Goal: Navigation & Orientation: Find specific page/section

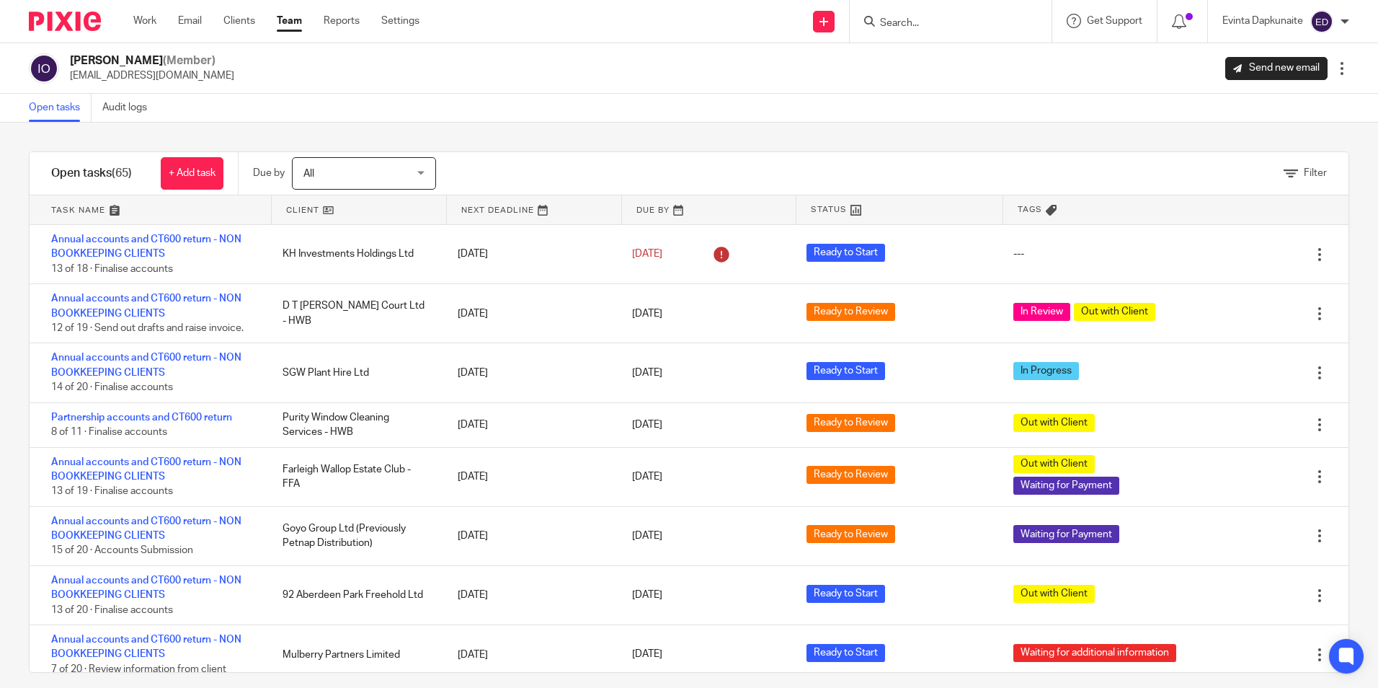
scroll to position [2307, 0]
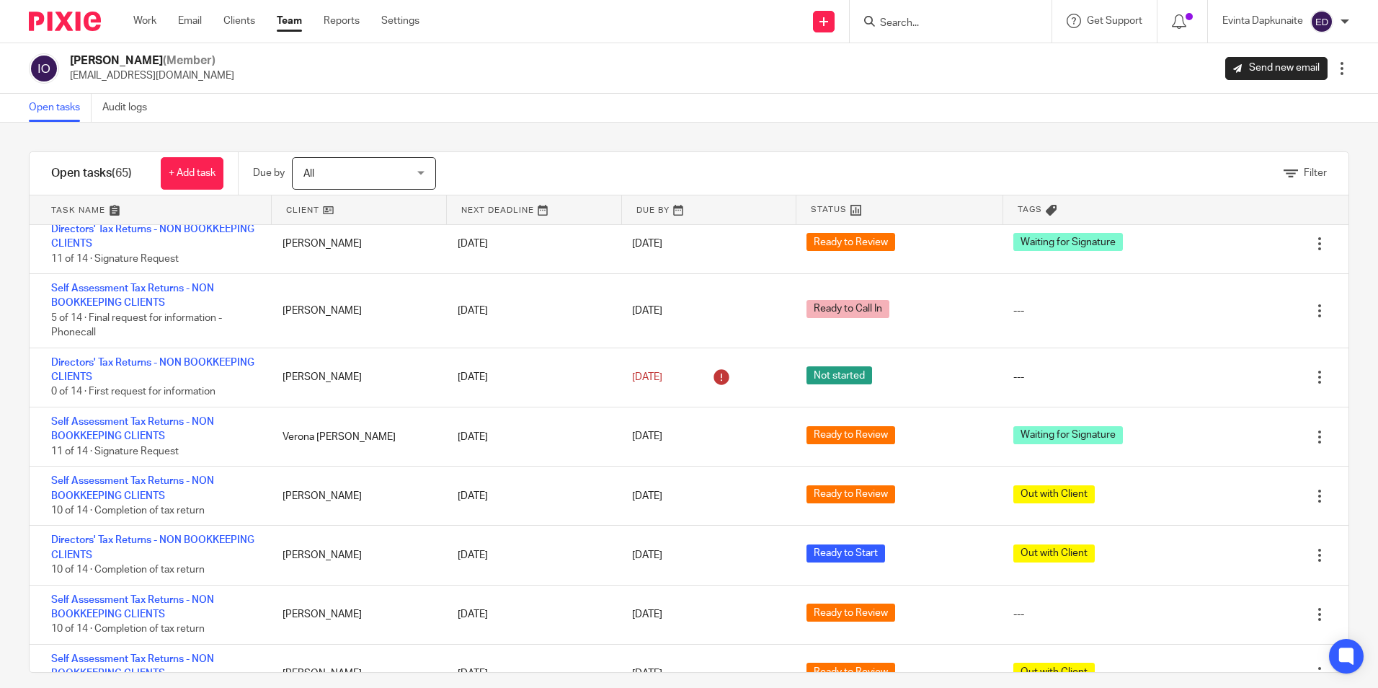
click at [302, 26] on link "Team" at bounding box center [289, 21] width 25 height 14
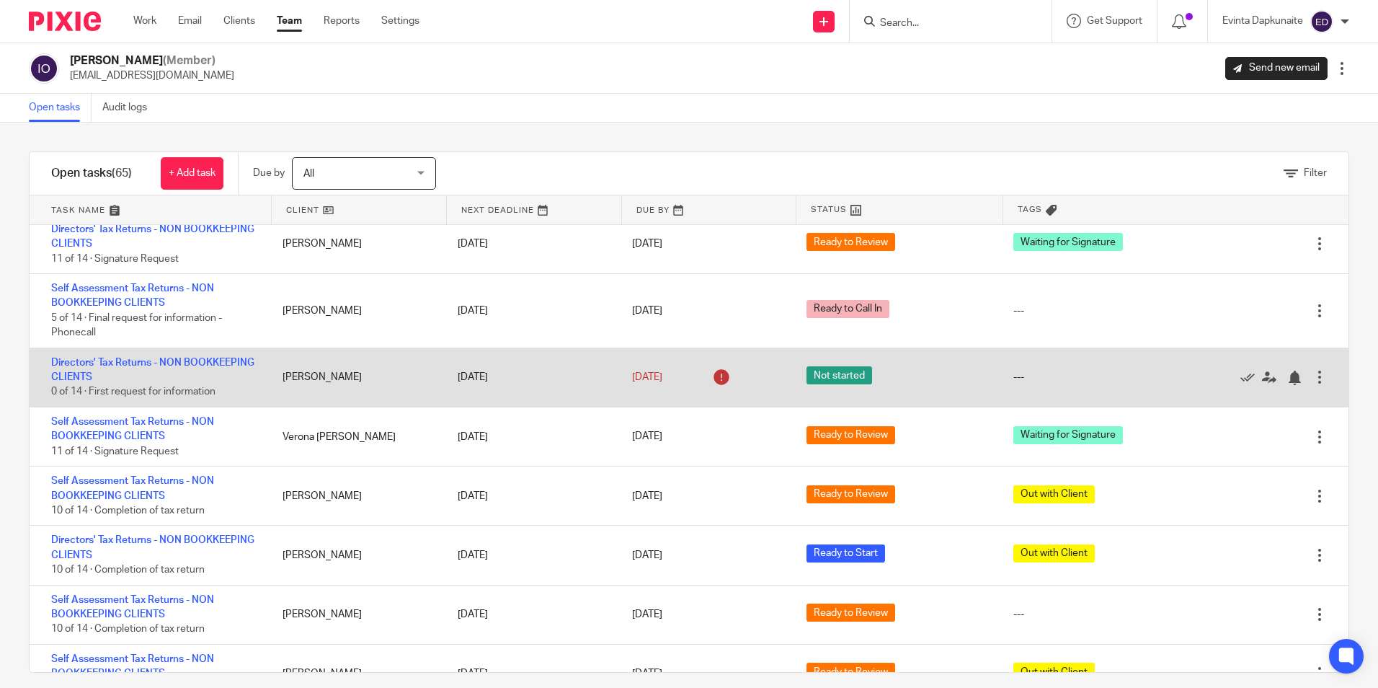
scroll to position [2370, 0]
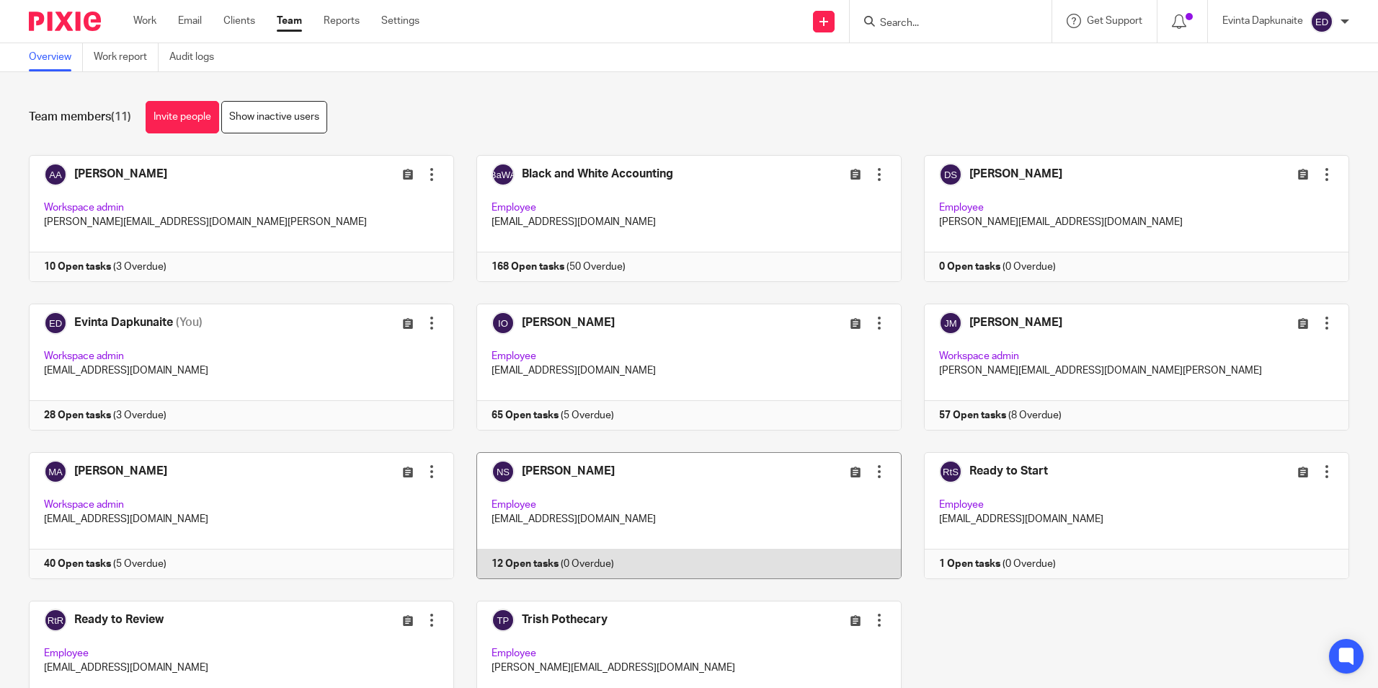
scroll to position [90, 0]
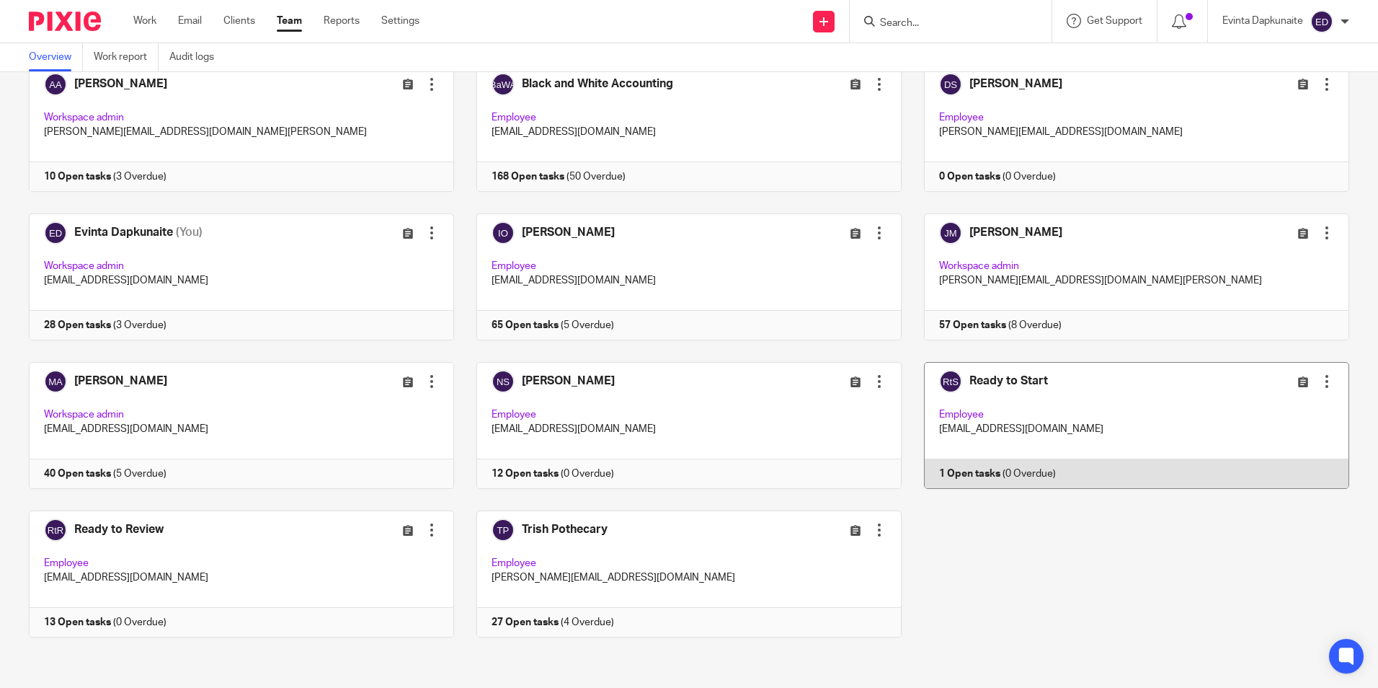
click at [960, 436] on link at bounding box center [1126, 425] width 448 height 127
